Goal: Information Seeking & Learning: Learn about a topic

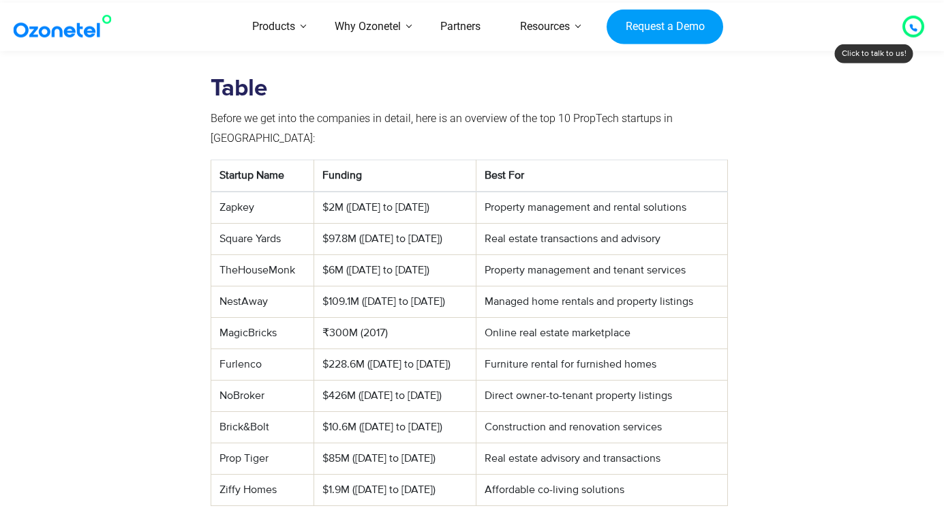
scroll to position [556, 0]
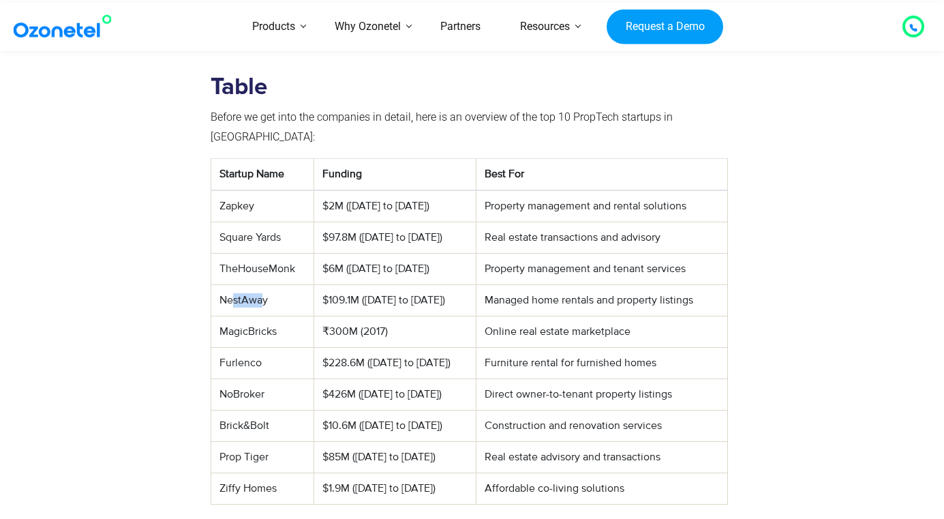
drag, startPoint x: 231, startPoint y: 279, endPoint x: 264, endPoint y: 279, distance: 33.4
click at [264, 285] on td "NestAway" at bounding box center [263, 300] width 104 height 31
drag, startPoint x: 226, startPoint y: 311, endPoint x: 276, endPoint y: 313, distance: 49.8
click at [276, 316] on td "MagicBricks" at bounding box center [263, 331] width 104 height 31
drag, startPoint x: 230, startPoint y: 343, endPoint x: 272, endPoint y: 343, distance: 42.2
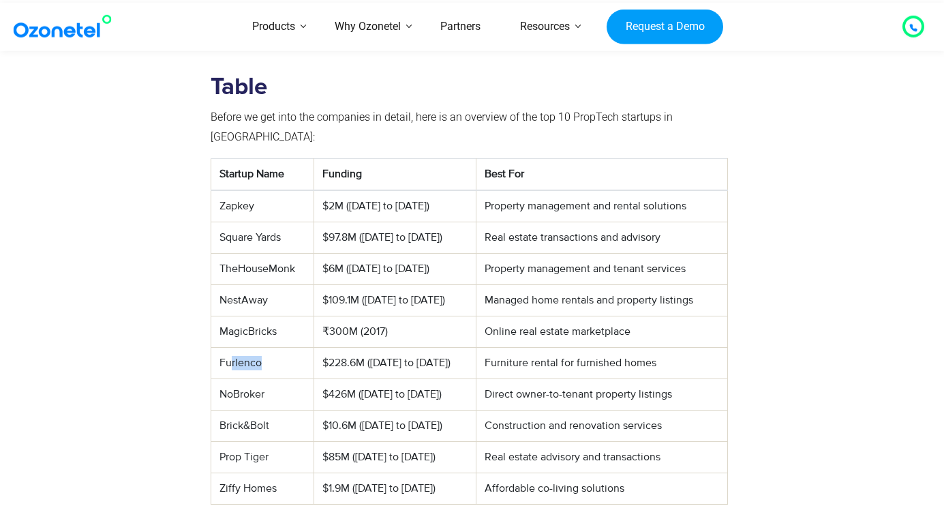
click at [272, 348] on td "Furlenco" at bounding box center [263, 363] width 104 height 31
drag, startPoint x: 237, startPoint y: 369, endPoint x: 266, endPoint y: 369, distance: 28.6
click at [266, 379] on td "NoBroker" at bounding box center [263, 394] width 104 height 31
drag, startPoint x: 230, startPoint y: 406, endPoint x: 277, endPoint y: 406, distance: 47.0
click at [277, 410] on td "Brick&Bolt" at bounding box center [263, 425] width 104 height 31
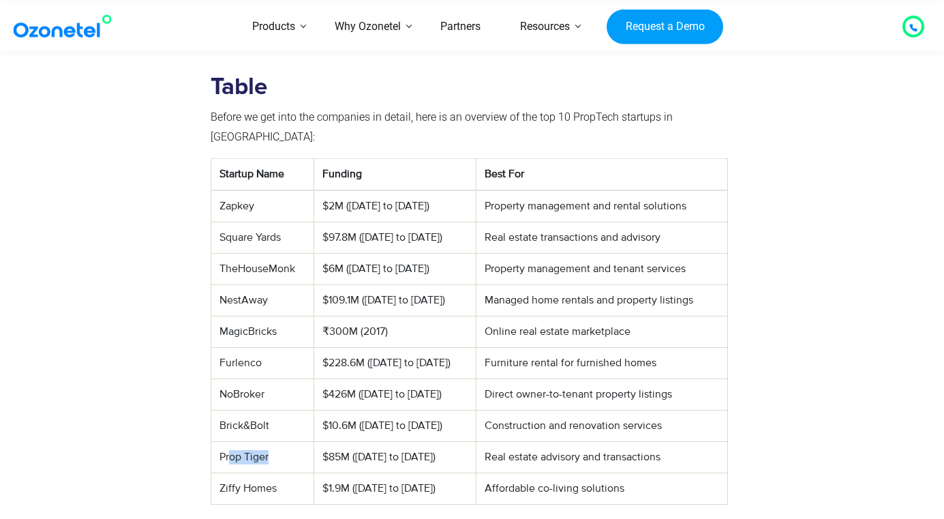
drag, startPoint x: 230, startPoint y: 435, endPoint x: 275, endPoint y: 435, distance: 45.7
click at [275, 442] on td "Prop Tiger" at bounding box center [263, 457] width 104 height 31
drag, startPoint x: 236, startPoint y: 464, endPoint x: 302, endPoint y: 464, distance: 66.1
click at [303, 473] on td "Ziffy Homes" at bounding box center [263, 488] width 104 height 31
click at [296, 410] on td "Brick&Bolt" at bounding box center [263, 425] width 104 height 31
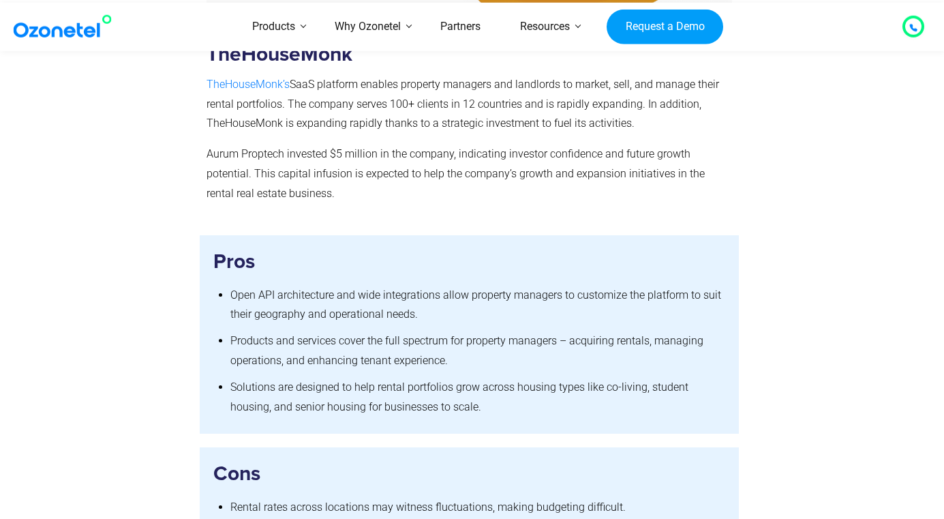
scroll to position [3162, 0]
